Goal: Find specific page/section: Find specific page/section

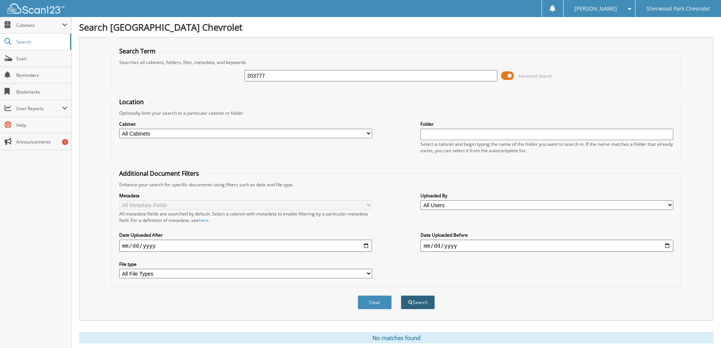
click at [416, 306] on button "Search" at bounding box center [418, 302] width 34 height 14
click at [29, 53] on link "Scan" at bounding box center [35, 58] width 71 height 16
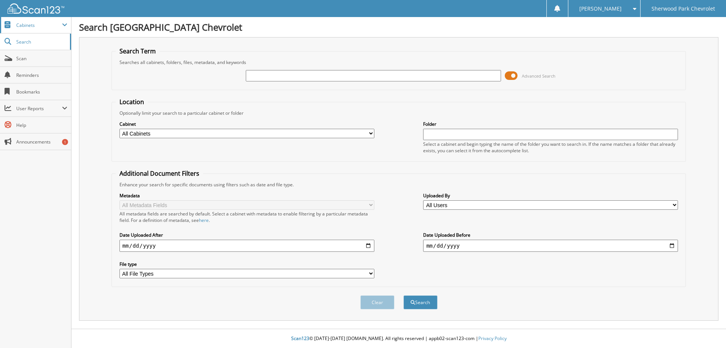
click at [35, 28] on span "Cabinets" at bounding box center [39, 25] width 46 height 6
click at [174, 136] on select "All Cabinets CAR DEALS DTs/WHOLESALEs PARTS SERVICE RO NEEDS FILING" at bounding box center [247, 133] width 255 height 9
select select "48828"
click at [120, 129] on select "All Cabinets CAR DEALS DTs/WHOLESALEs PARTS SERVICE RO NEEDS FILING" at bounding box center [247, 133] width 255 height 9
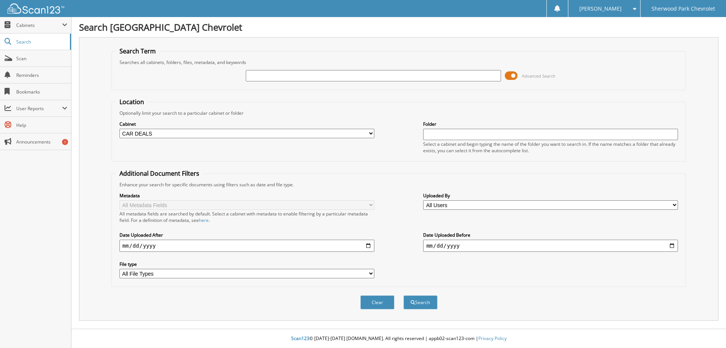
click at [264, 78] on input "text" at bounding box center [373, 75] width 255 height 11
type input "203777"
click at [329, 125] on label "Cabinet" at bounding box center [247, 124] width 255 height 6
click at [415, 304] on span "submit" at bounding box center [413, 302] width 5 height 5
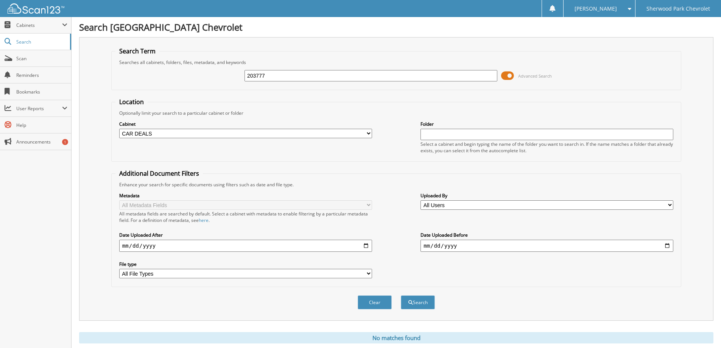
click at [295, 66] on div "203777 Advanced Search" at bounding box center [395, 75] width 561 height 20
drag, startPoint x: 293, startPoint y: 74, endPoint x: 222, endPoint y: 74, distance: 71.1
click at [222, 74] on div "203777 Advanced Search" at bounding box center [395, 75] width 561 height 20
click at [380, 170] on fieldset "Additional Document Filters Enhance your search for specific documents using fi…" at bounding box center [396, 228] width 570 height 118
